Goal: Information Seeking & Learning: Learn about a topic

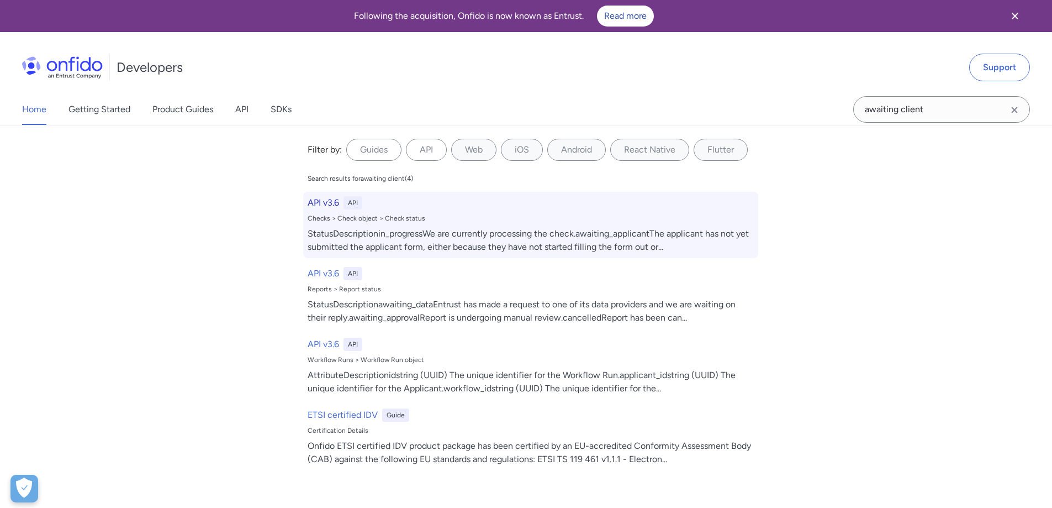
type input "awaiting client"
click at [339, 221] on div "Checks > Check object > Check status" at bounding box center [531, 218] width 446 height 9
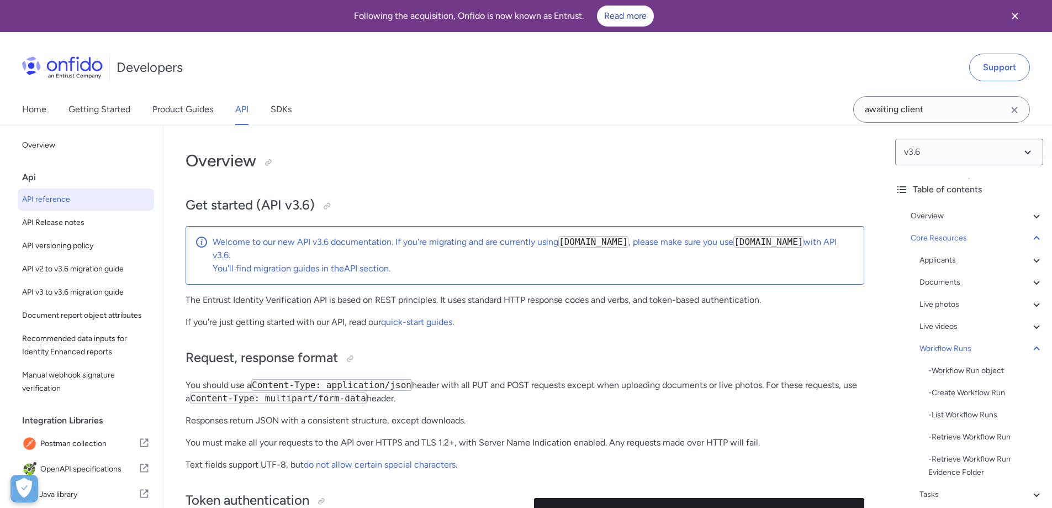
scroll to position [23950, 0]
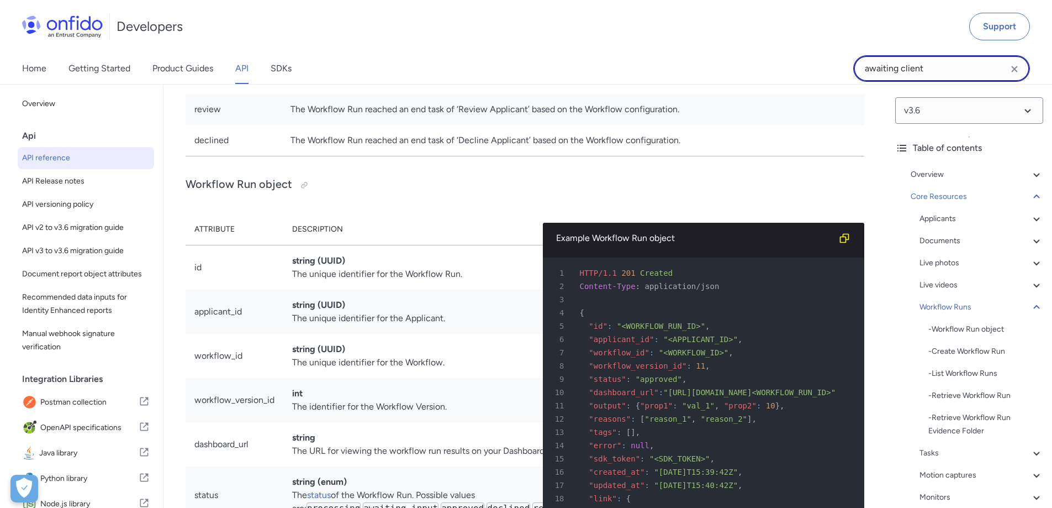
click at [938, 64] on input "awaiting client" at bounding box center [941, 68] width 177 height 27
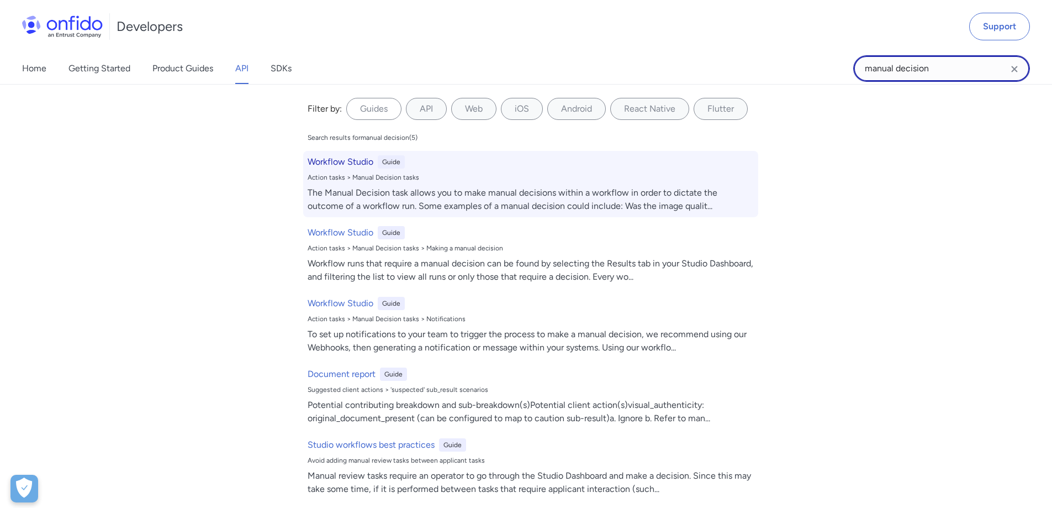
type input "manual decision"
click at [442, 193] on div "The Manual Decision task allows you to make manual decisions within a workflow …" at bounding box center [531, 199] width 446 height 27
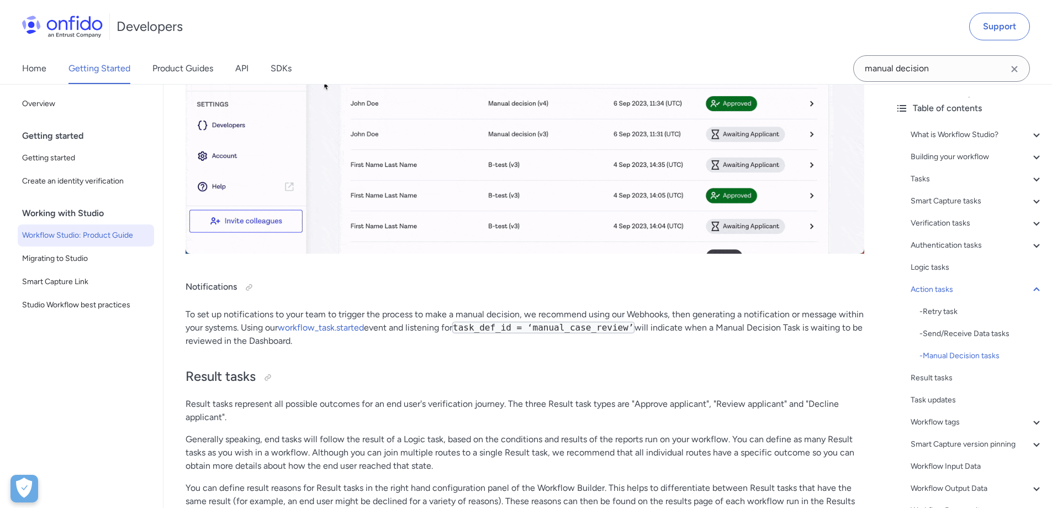
scroll to position [21344, 0]
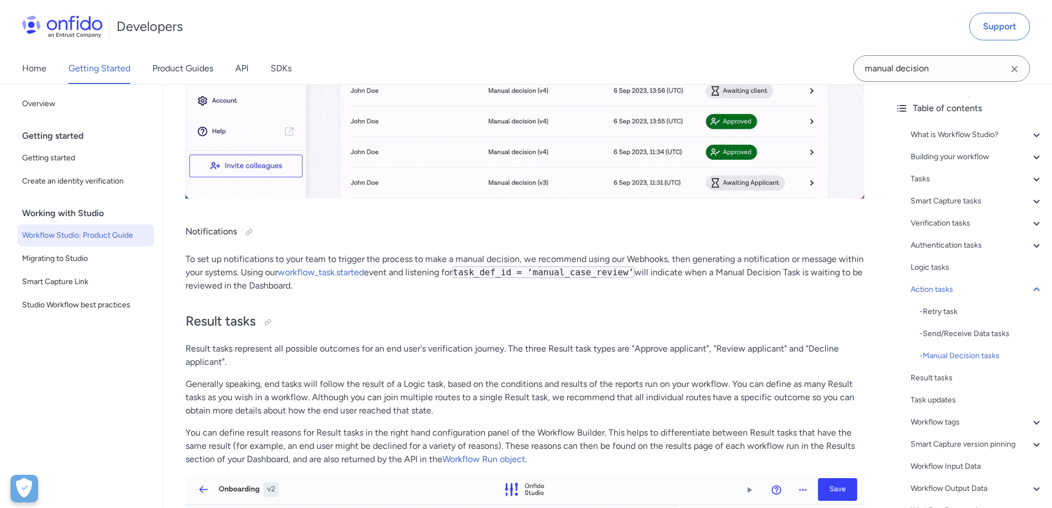
drag, startPoint x: 185, startPoint y: 249, endPoint x: 313, endPoint y: 300, distance: 138.1
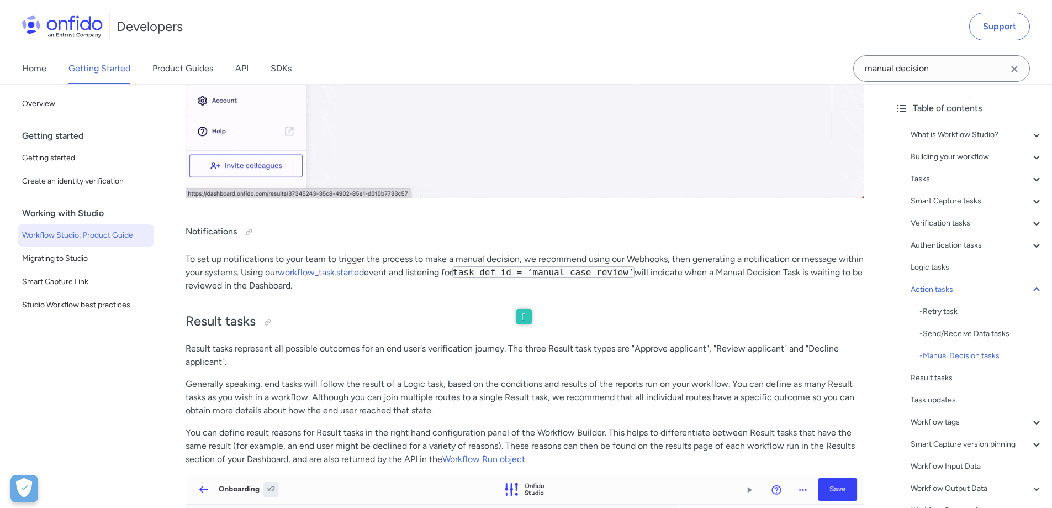
copy div "Notifications To set up notifications to your team to trigger the process to ma…"
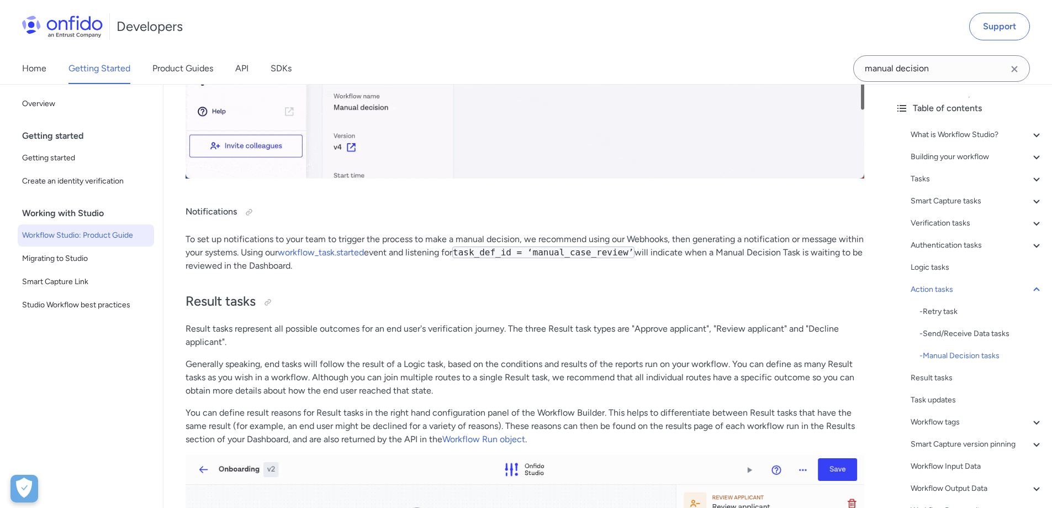
scroll to position [21399, 0]
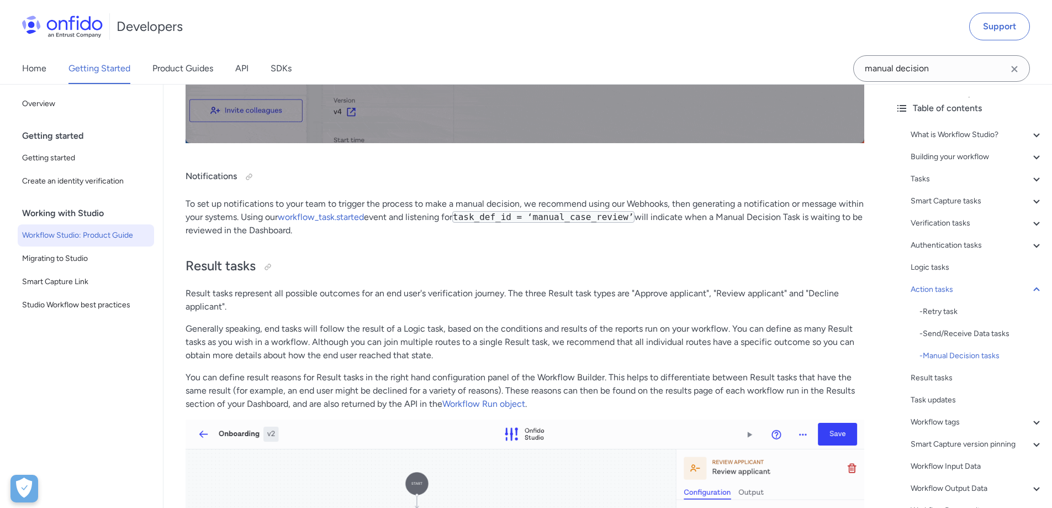
click at [476, 224] on p "To set up notifications to your team to trigger the process to make a manual de…" at bounding box center [525, 217] width 679 height 40
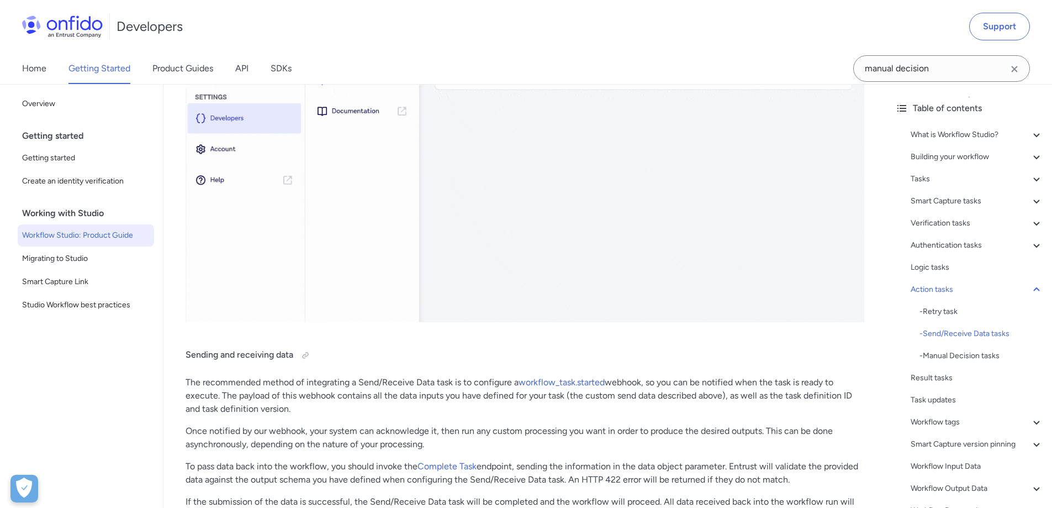
scroll to position [19798, 0]
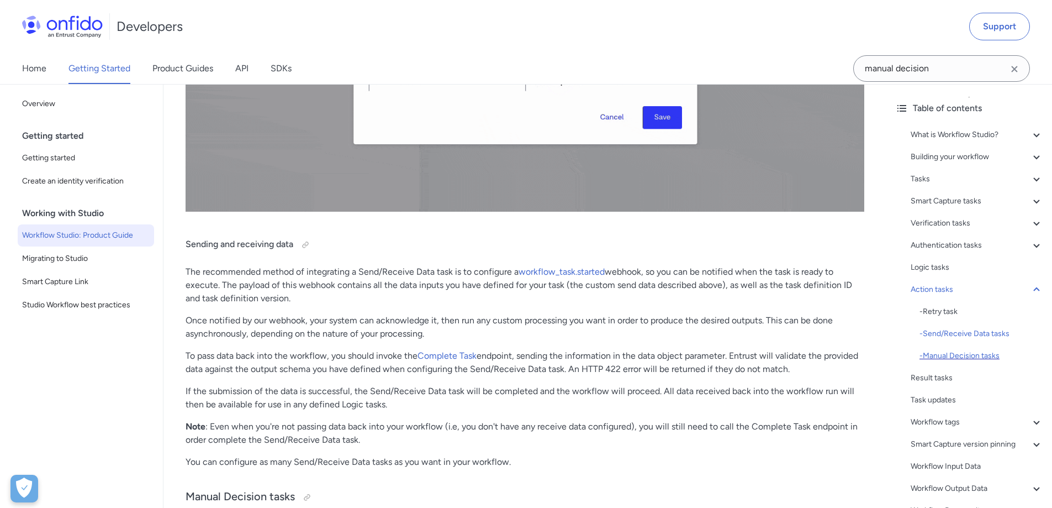
click at [948, 353] on div "- Manual Decision tasks" at bounding box center [982, 355] width 124 height 13
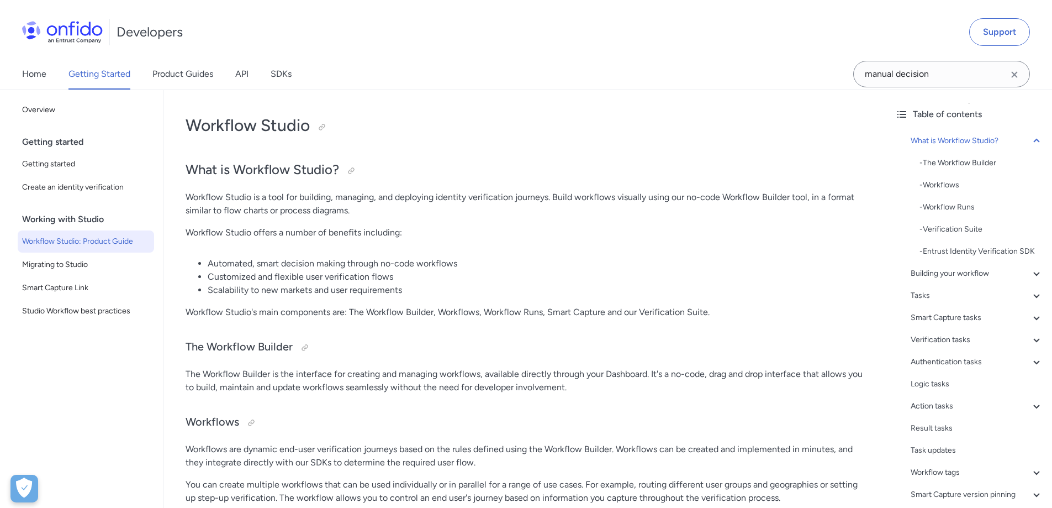
scroll to position [0, 0]
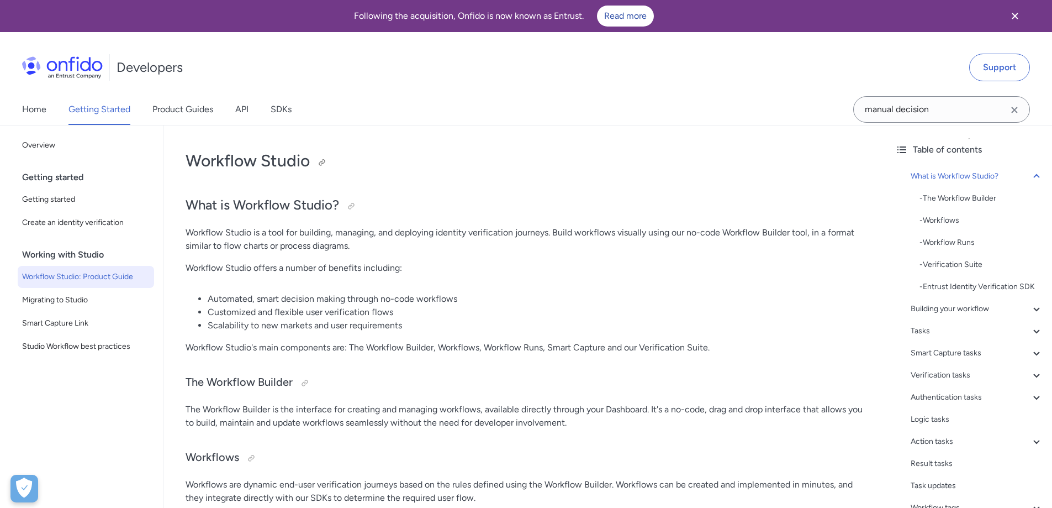
click at [619, 165] on h1 "Workflow Studio" at bounding box center [525, 161] width 679 height 22
